Goal: Task Accomplishment & Management: Manage account settings

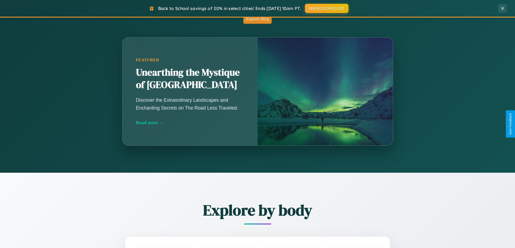
scroll to position [1040, 0]
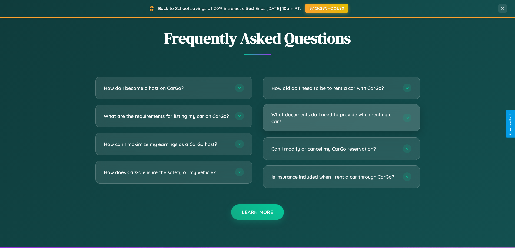
click at [341, 118] on h3 "What documents do I need to provide when renting a car?" at bounding box center [334, 117] width 126 height 13
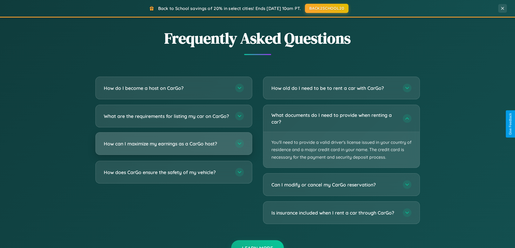
click at [174, 147] on h3 "How can I maximize my earnings as a CarGo host?" at bounding box center [167, 144] width 126 height 7
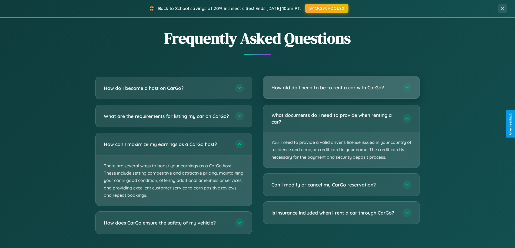
click at [341, 88] on h3 "How old do I need to be to rent a car with CarGo?" at bounding box center [334, 87] width 126 height 7
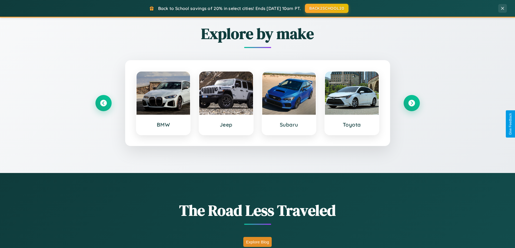
scroll to position [0, 0]
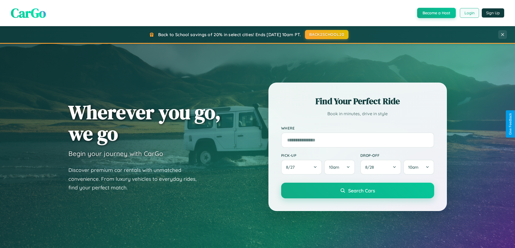
click at [469, 13] on button "Login" at bounding box center [469, 13] width 19 height 10
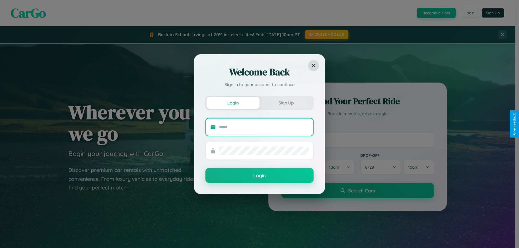
click at [264, 127] on input "text" at bounding box center [264, 127] width 90 height 9
type input "**********"
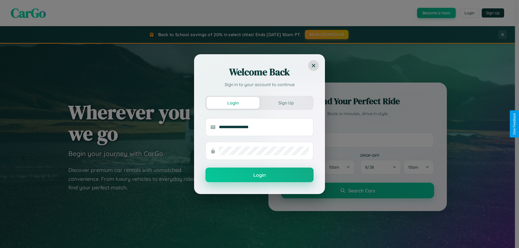
click at [259, 175] on button "Login" at bounding box center [259, 175] width 108 height 15
